Goal: Information Seeking & Learning: Learn about a topic

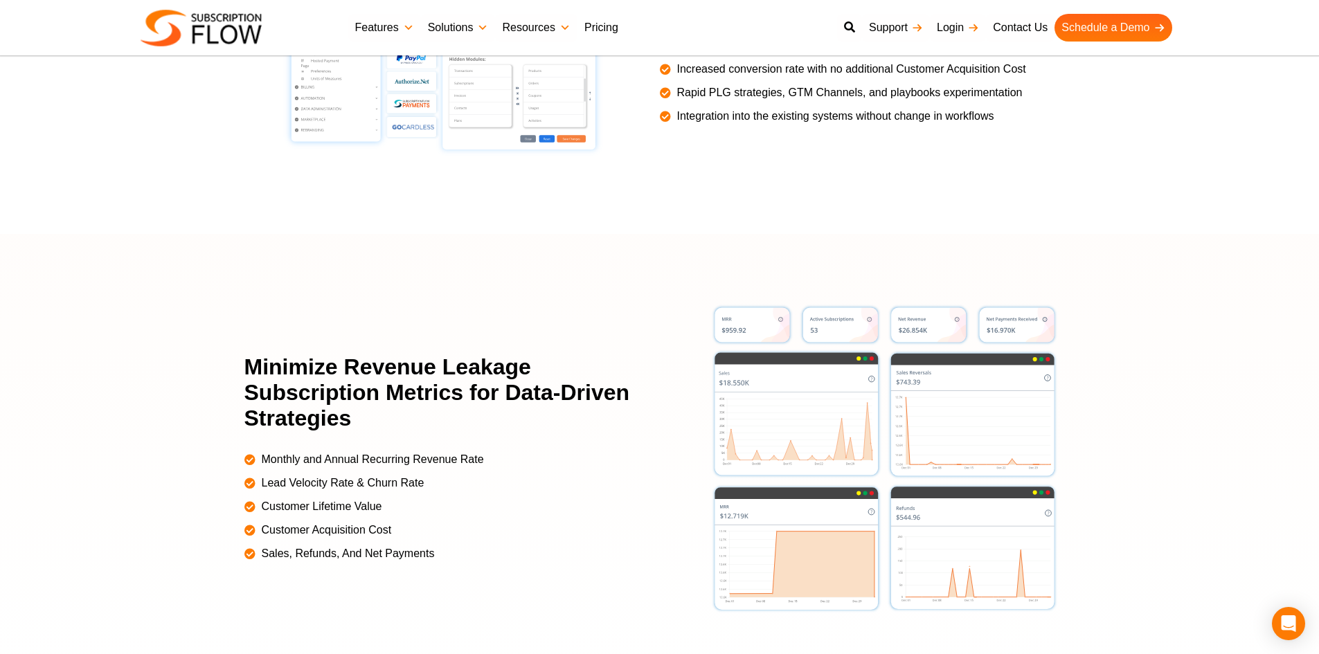
scroll to position [2839, 0]
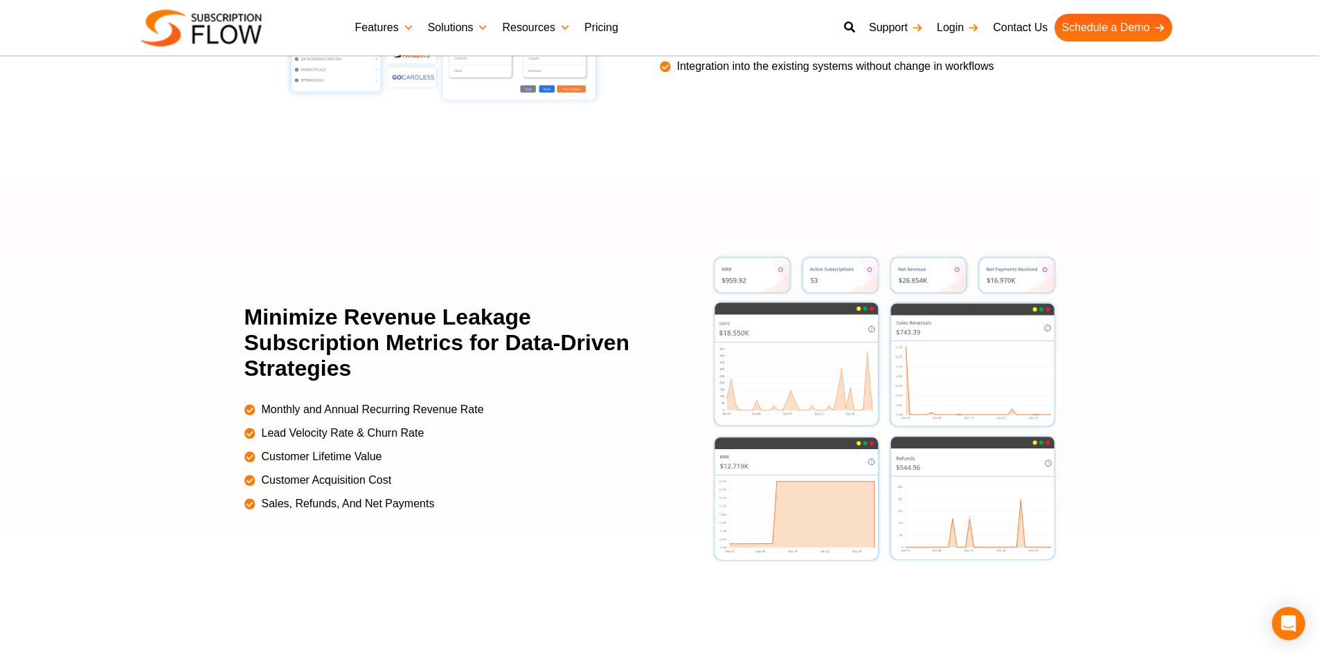
click at [595, 28] on link "Pricing" at bounding box center [601, 28] width 48 height 28
